Goal: Task Accomplishment & Management: Manage account settings

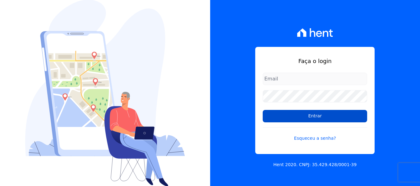
type input "contato@condominioalexandria.com.br"
click at [328, 119] on input "Entrar" at bounding box center [315, 116] width 104 height 12
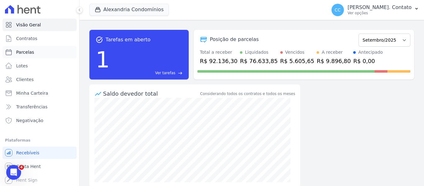
click at [35, 52] on link "Parcelas" at bounding box center [39, 52] width 74 height 12
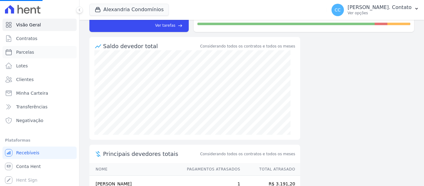
scroll to position [81, 0]
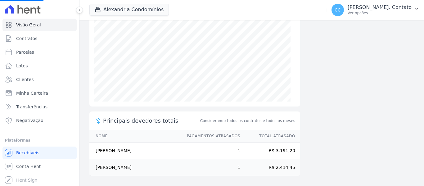
select select
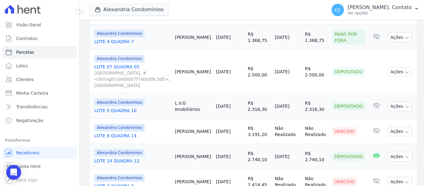
scroll to position [404, 0]
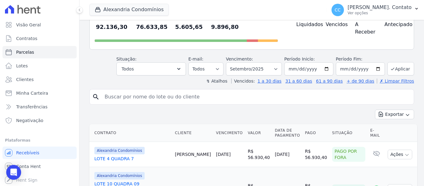
scroll to position [0, 0]
